Goal: Task Accomplishment & Management: Complete application form

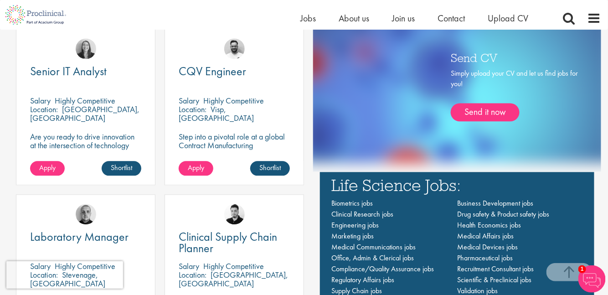
scroll to position [621, 0]
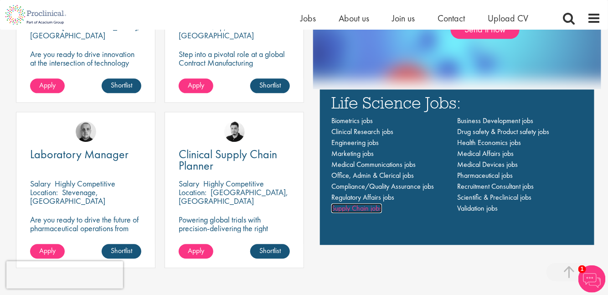
click at [368, 208] on span "Supply Chain jobs" at bounding box center [356, 208] width 51 height 10
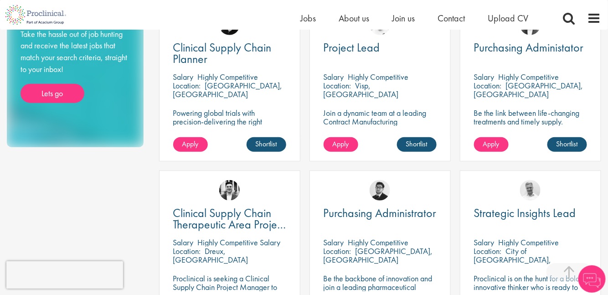
scroll to position [82, 0]
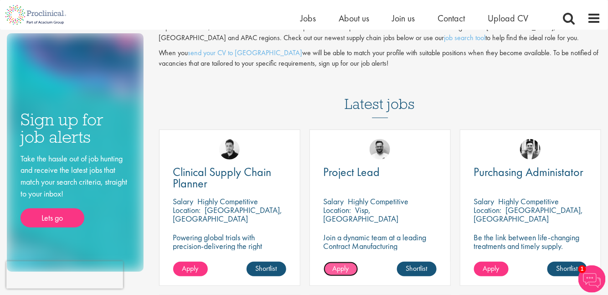
click at [343, 266] on span "Apply" at bounding box center [341, 268] width 16 height 10
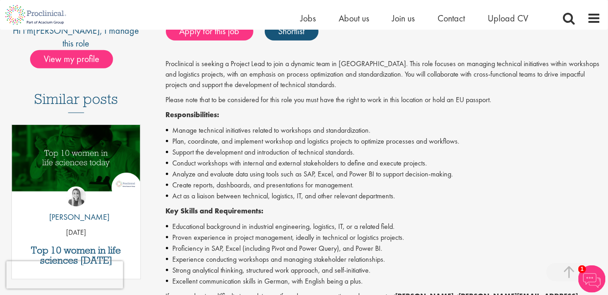
scroll to position [207, 0]
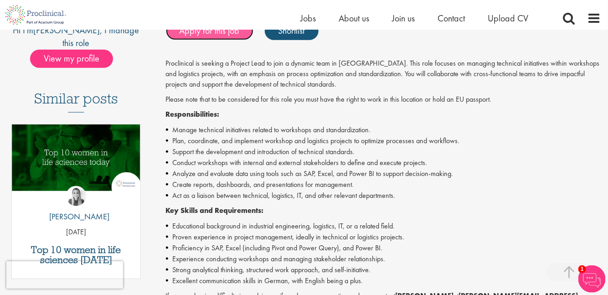
click at [206, 32] on link "Apply for this job" at bounding box center [209, 31] width 87 height 18
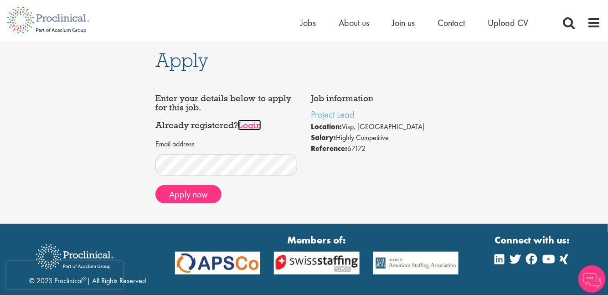
click at [254, 125] on link "Login" at bounding box center [249, 124] width 23 height 11
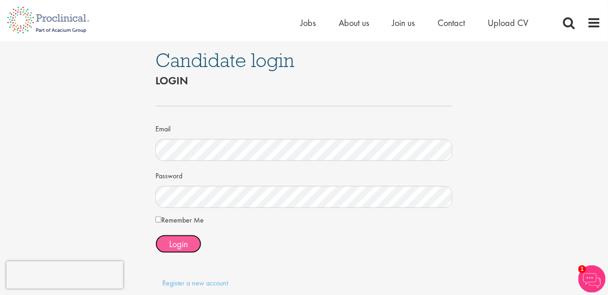
click at [180, 243] on span "Login" at bounding box center [178, 244] width 19 height 12
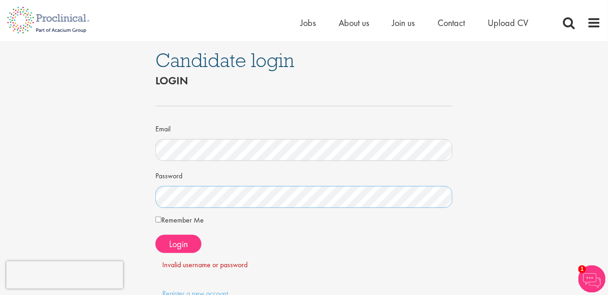
click at [147, 191] on div "Candidate login Login Email Password Remember Me" at bounding box center [303, 190] width 621 height 298
click at [189, 245] on button "Login" at bounding box center [178, 244] width 46 height 18
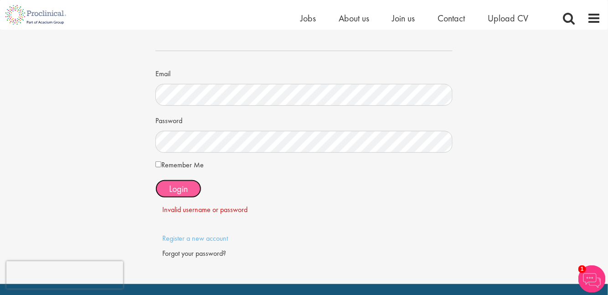
scroll to position [124, 0]
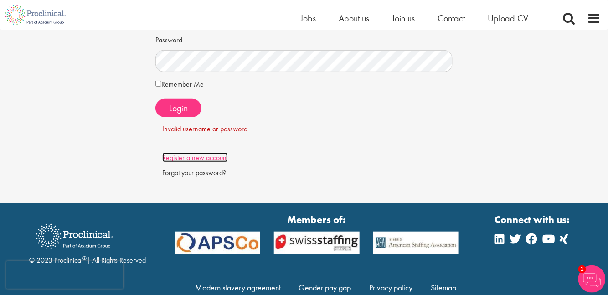
click at [214, 159] on link "Register a new account" at bounding box center [195, 158] width 66 height 10
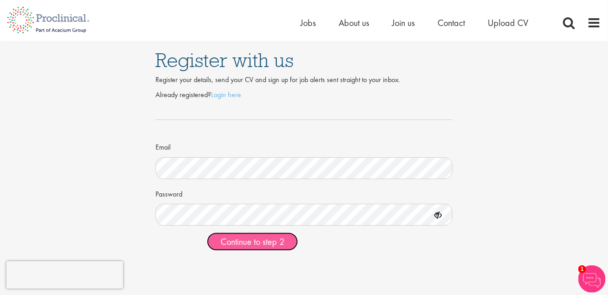
click at [279, 245] on span "Continue to step 2" at bounding box center [252, 241] width 64 height 12
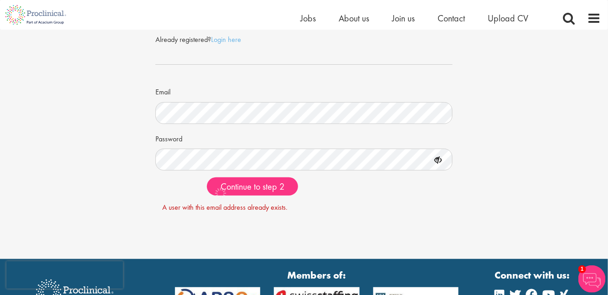
scroll to position [47, 0]
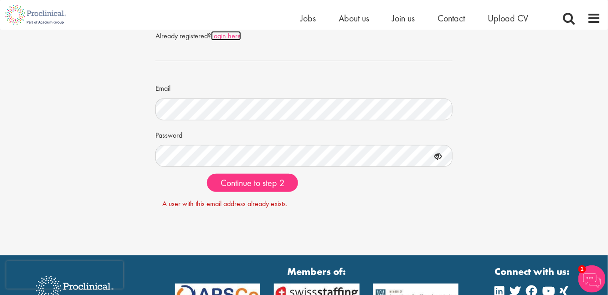
click at [231, 35] on link "Login here" at bounding box center [226, 36] width 30 height 10
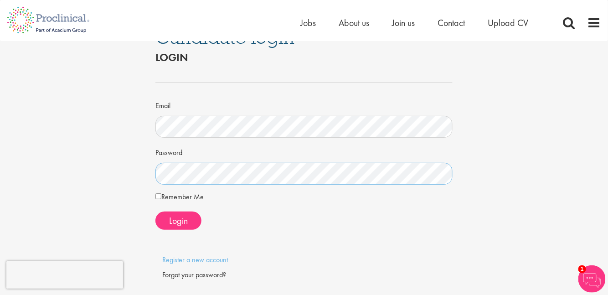
scroll to position [82, 0]
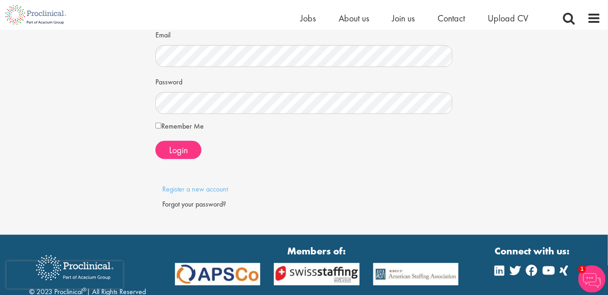
click at [206, 204] on div "Forgot your password?" at bounding box center [303, 204] width 283 height 10
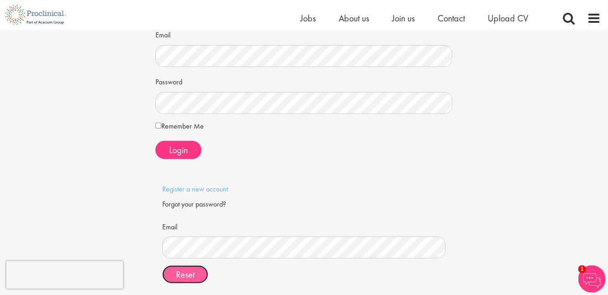
click at [189, 268] on span "Reset" at bounding box center [185, 274] width 19 height 12
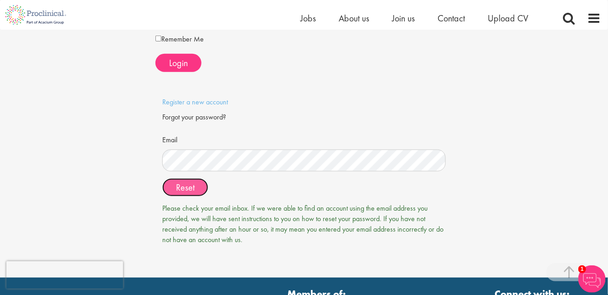
scroll to position [207, 0]
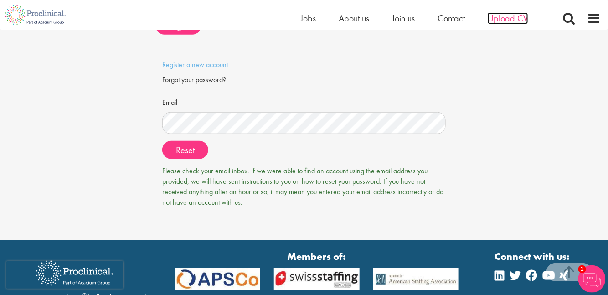
click at [501, 20] on span "Upload CV" at bounding box center [507, 18] width 41 height 12
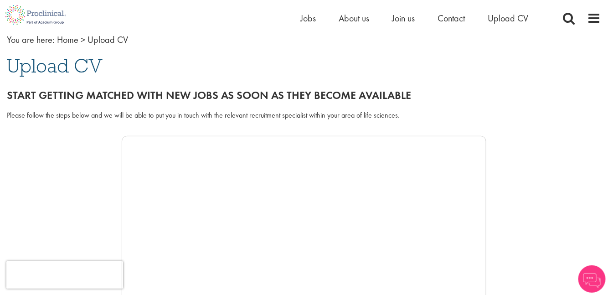
scroll to position [124, 0]
